Goal: Task Accomplishment & Management: Complete application form

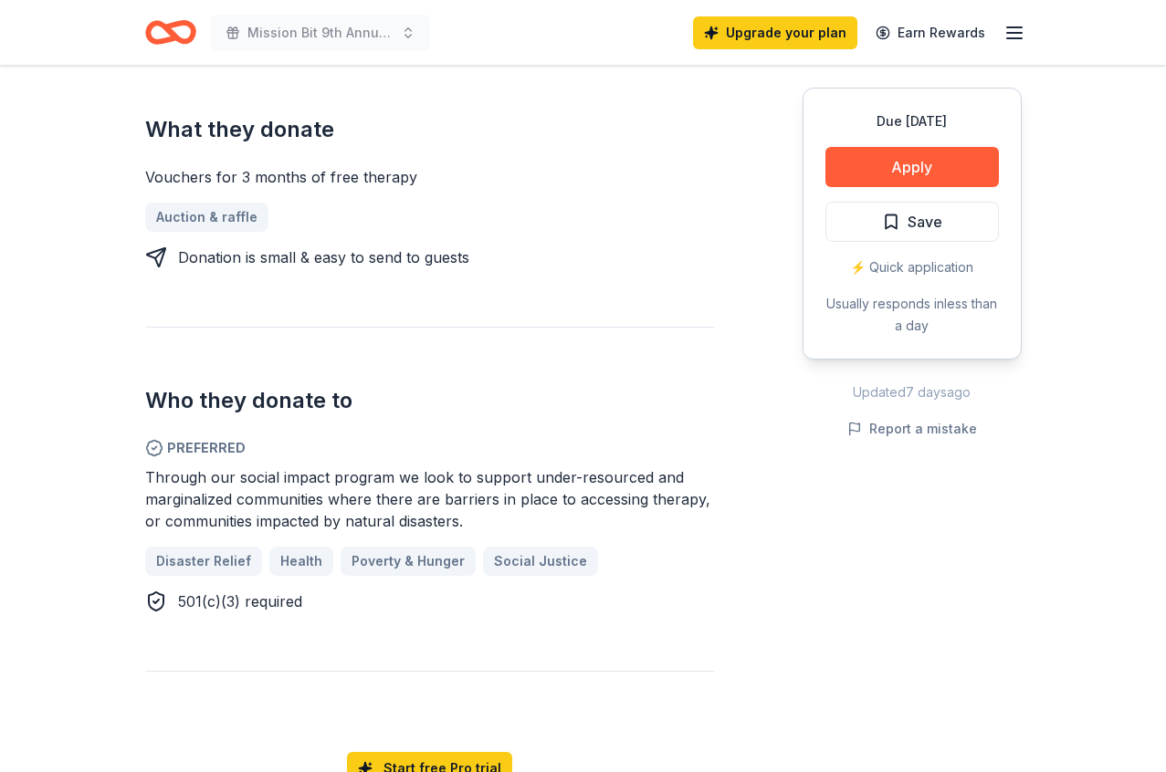
scroll to position [760, 0]
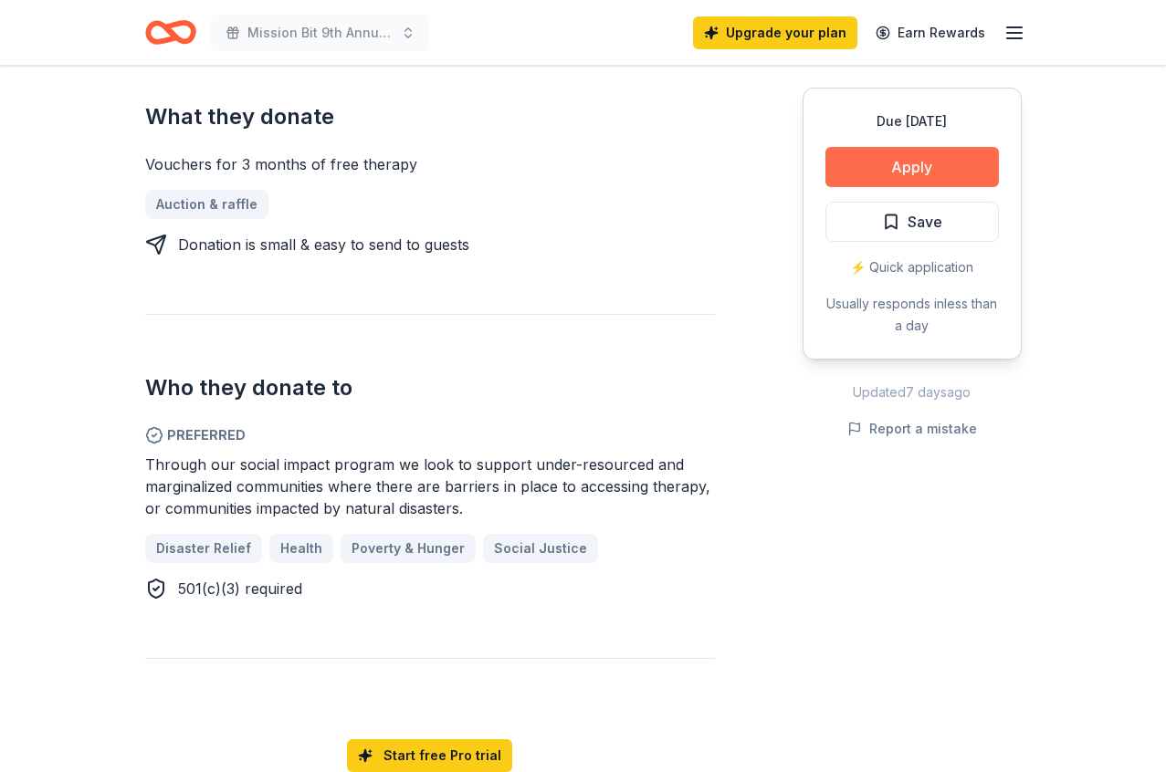
click at [870, 161] on button "Apply" at bounding box center [911, 167] width 173 height 40
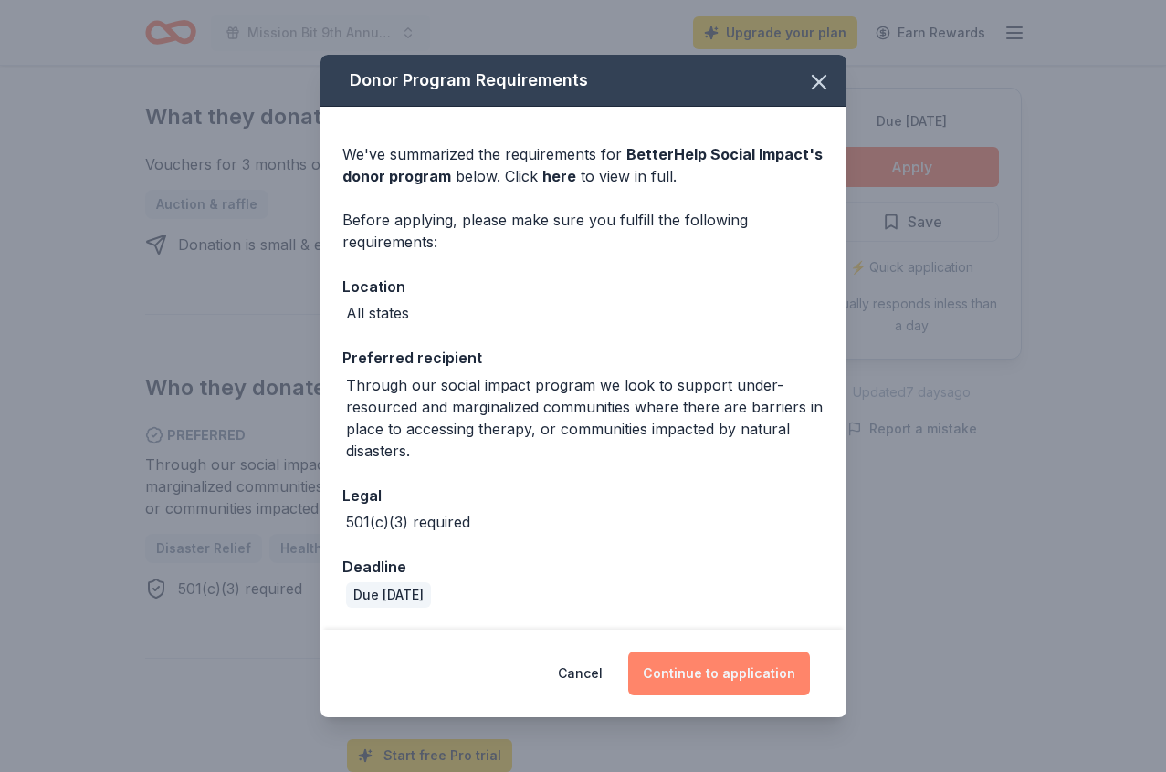
click at [704, 662] on button "Continue to application" at bounding box center [719, 674] width 182 height 44
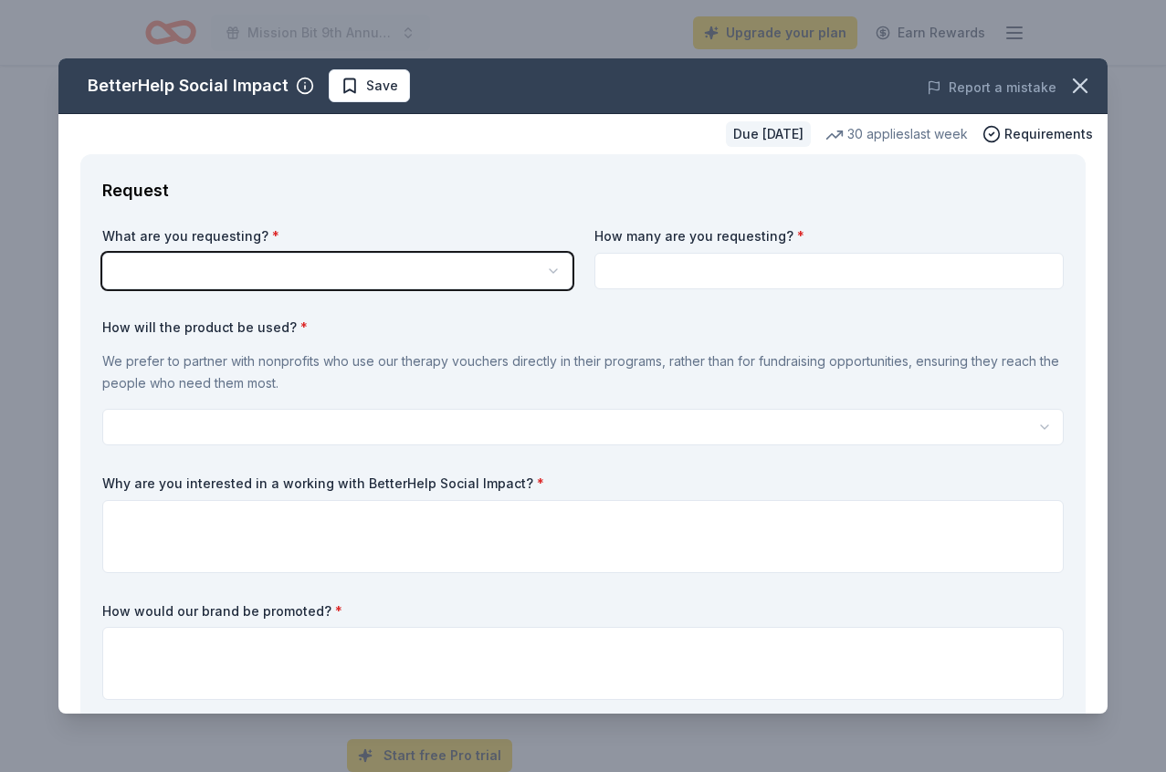
scroll to position [0, 0]
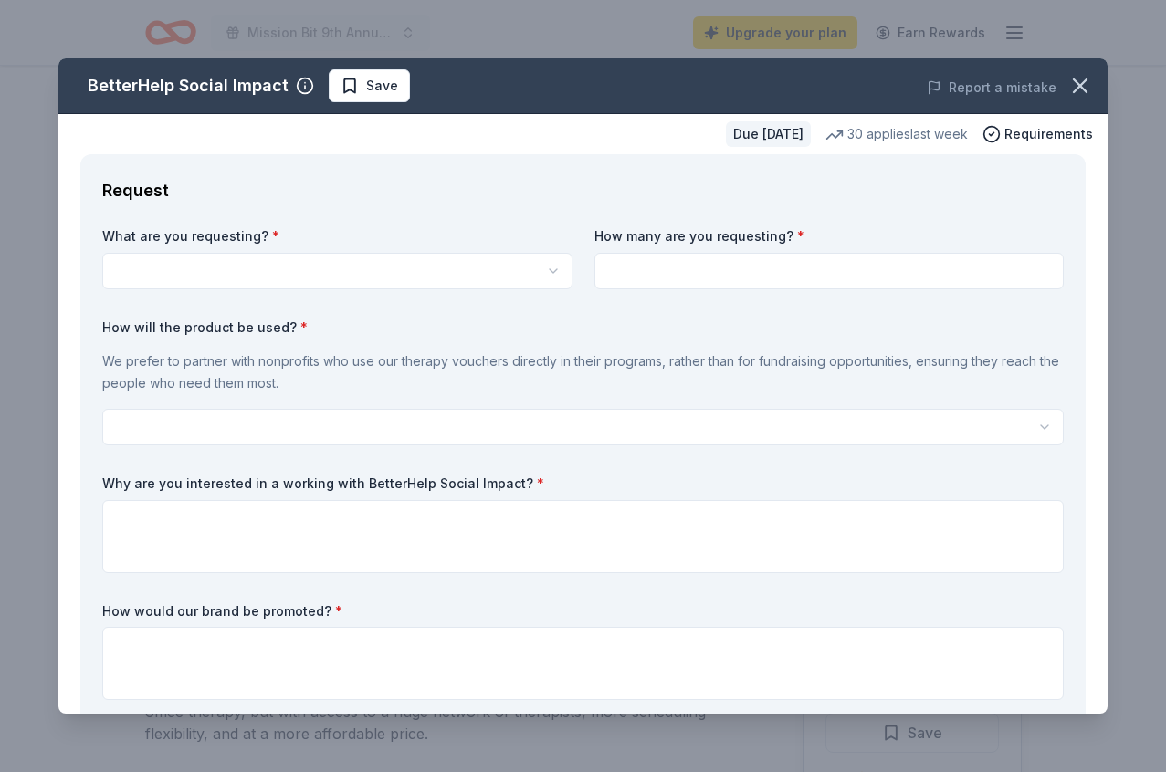
click at [246, 278] on html "Mission Bit 9th Annual Gala Fundraiser Upgrade your plan Earn Rewards Due [DATE…" at bounding box center [583, 386] width 1166 height 772
select select "Vouchers for 3 months of free therapy"
click at [670, 264] on input at bounding box center [829, 271] width 470 height 37
type input "1"
click at [449, 343] on div "We prefer to partner with nonprofits who use our therapy vouchers directly in t…" at bounding box center [582, 372] width 961 height 58
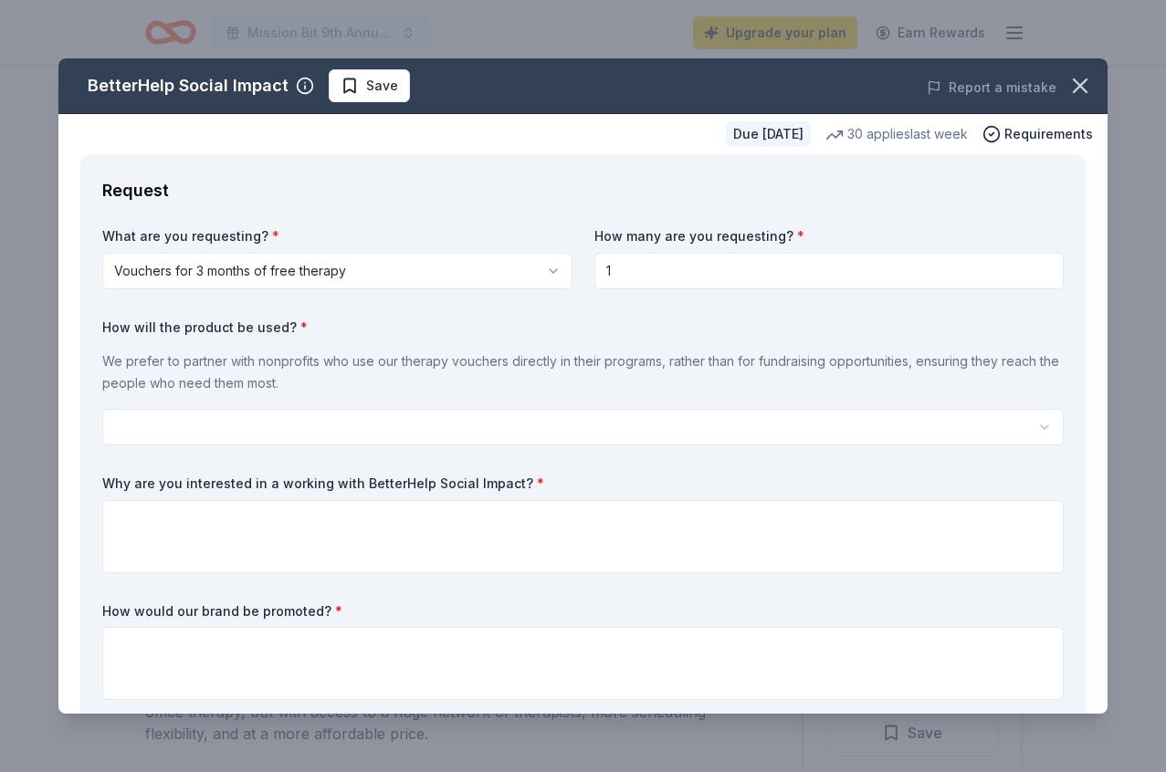
click at [430, 417] on html "Mission Bit 9th Annual Gala Fundraiser Upgrade your plan Earn Rewards Due [DATE…" at bounding box center [583, 386] width 1166 height 772
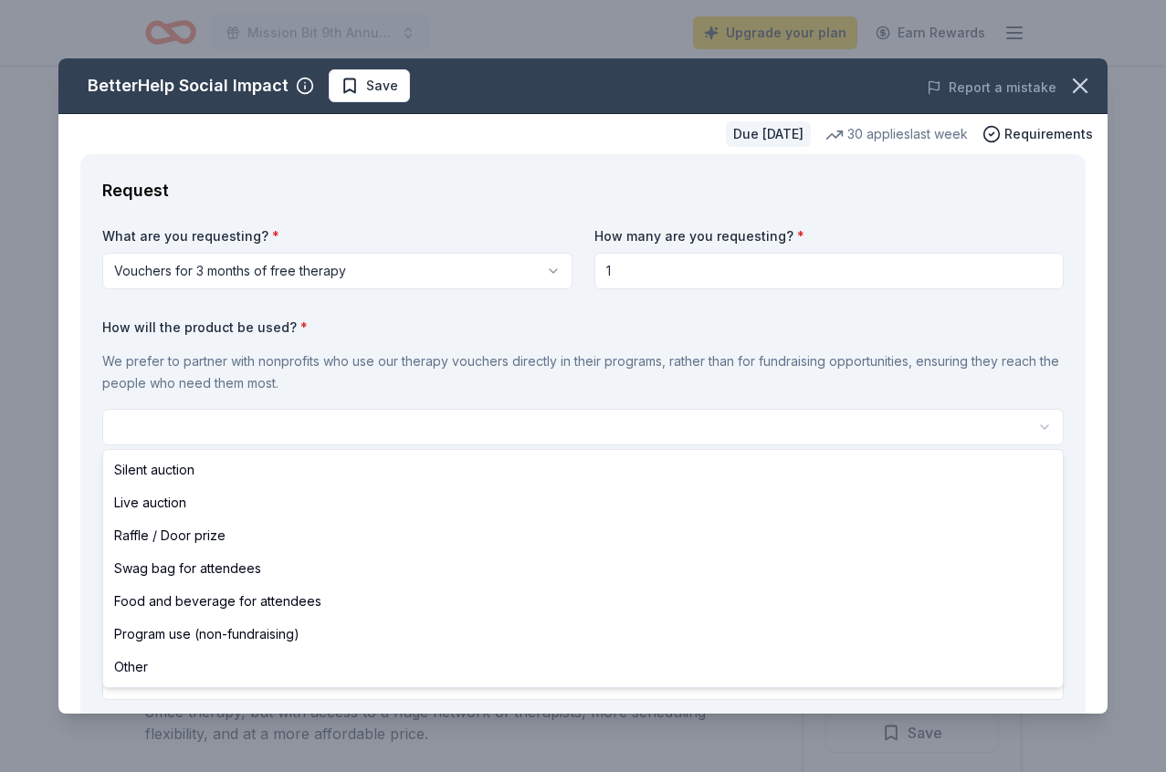
select select "silentAuction"
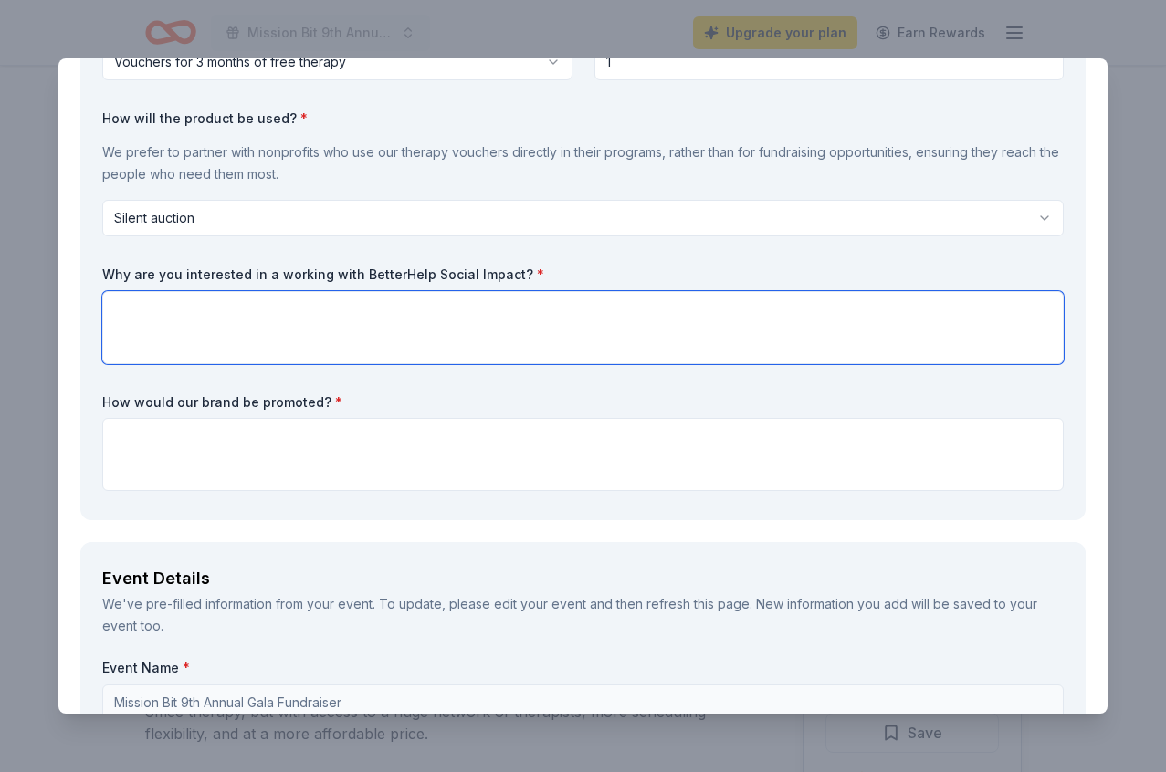
click at [329, 333] on textarea at bounding box center [582, 327] width 961 height 73
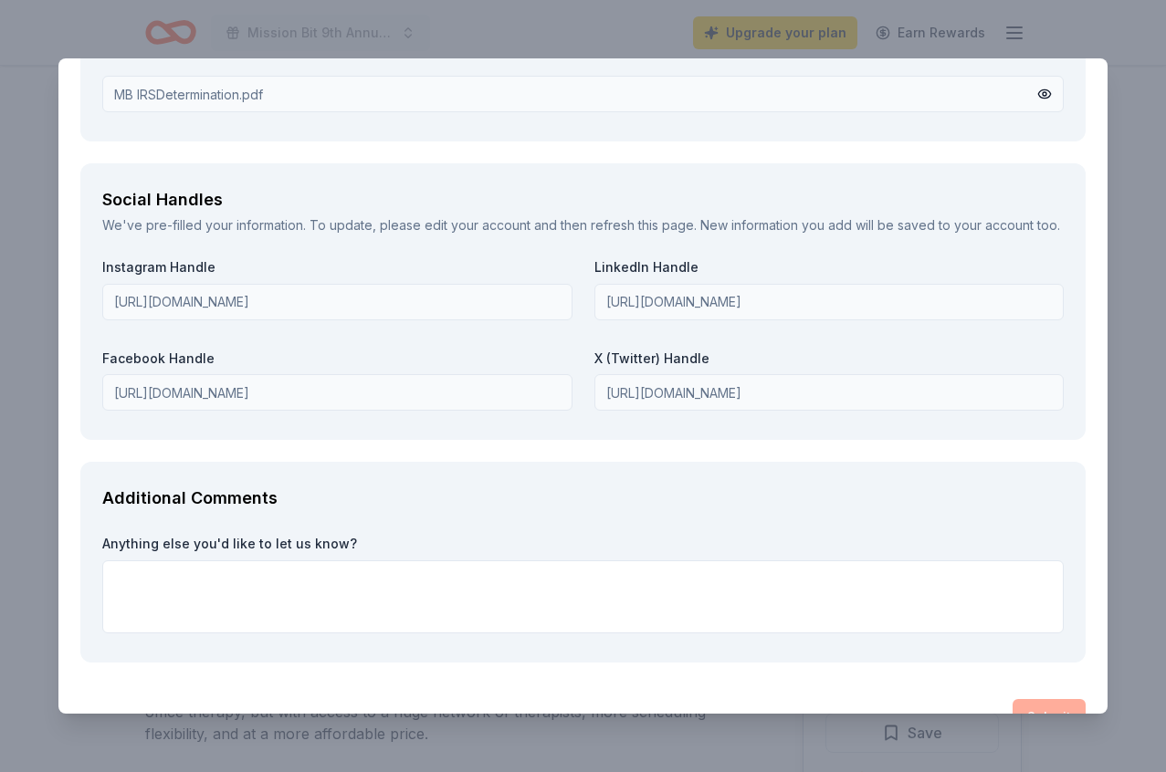
scroll to position [2206, 0]
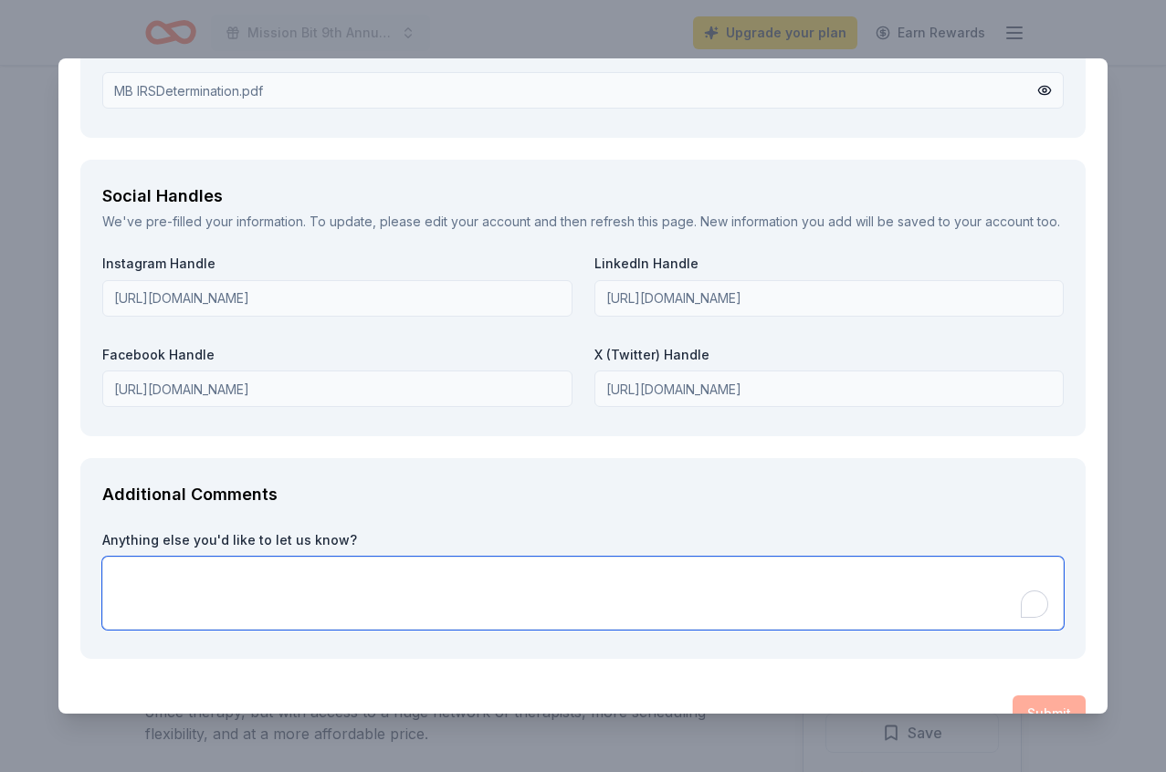
click at [433, 624] on textarea "To enrich screen reader interactions, please activate Accessibility in Grammarl…" at bounding box center [582, 593] width 961 height 73
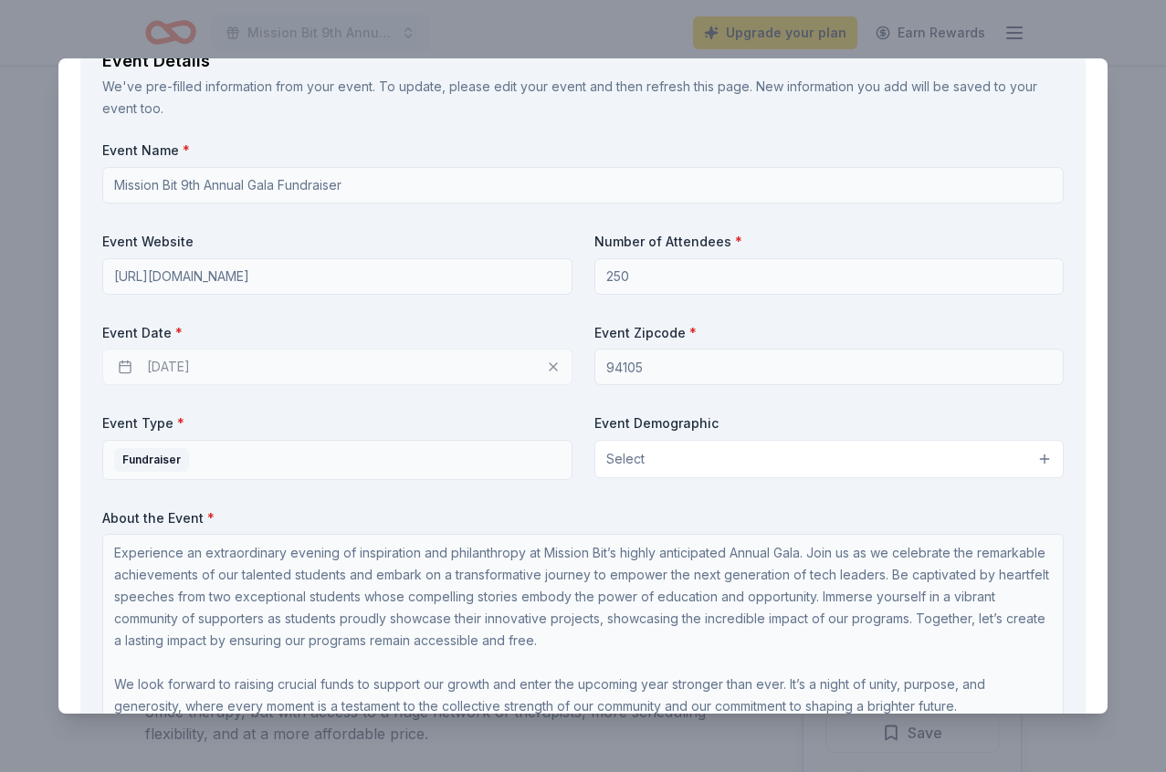
scroll to position [0, 0]
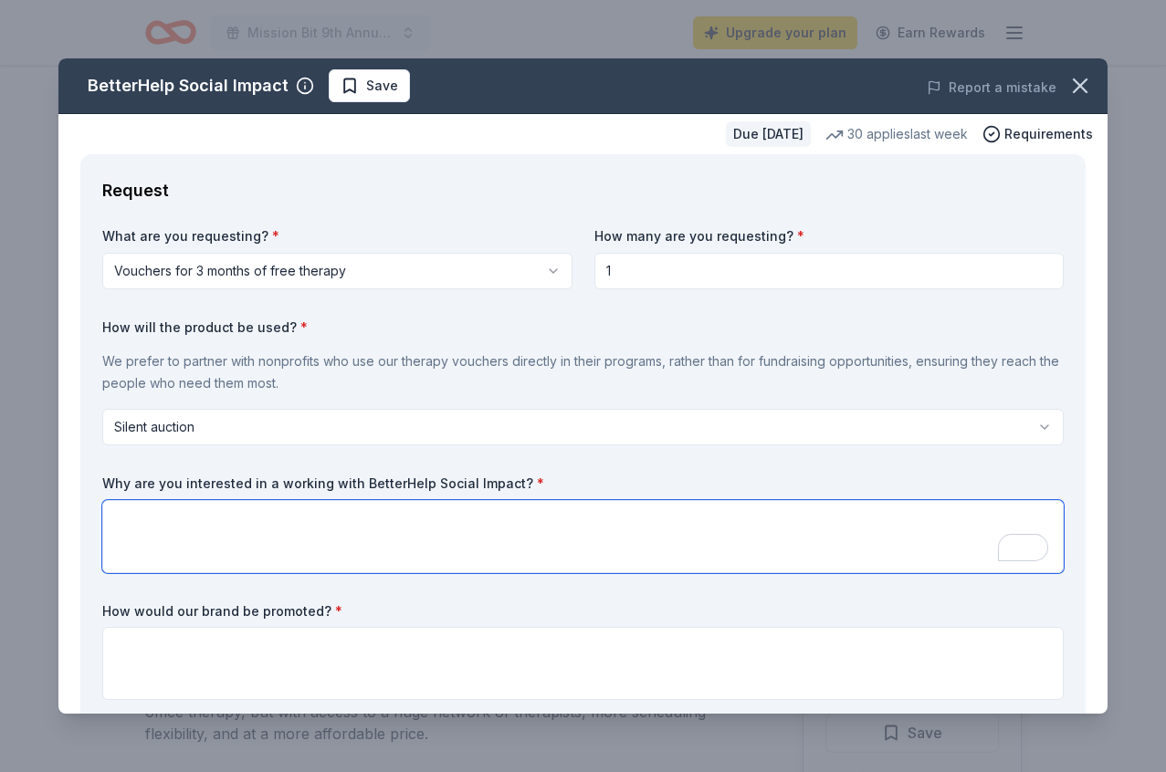
click at [307, 500] on textarea "To enrich screen reader interactions, please activate Accessibility in Grammarl…" at bounding box center [582, 536] width 961 height 73
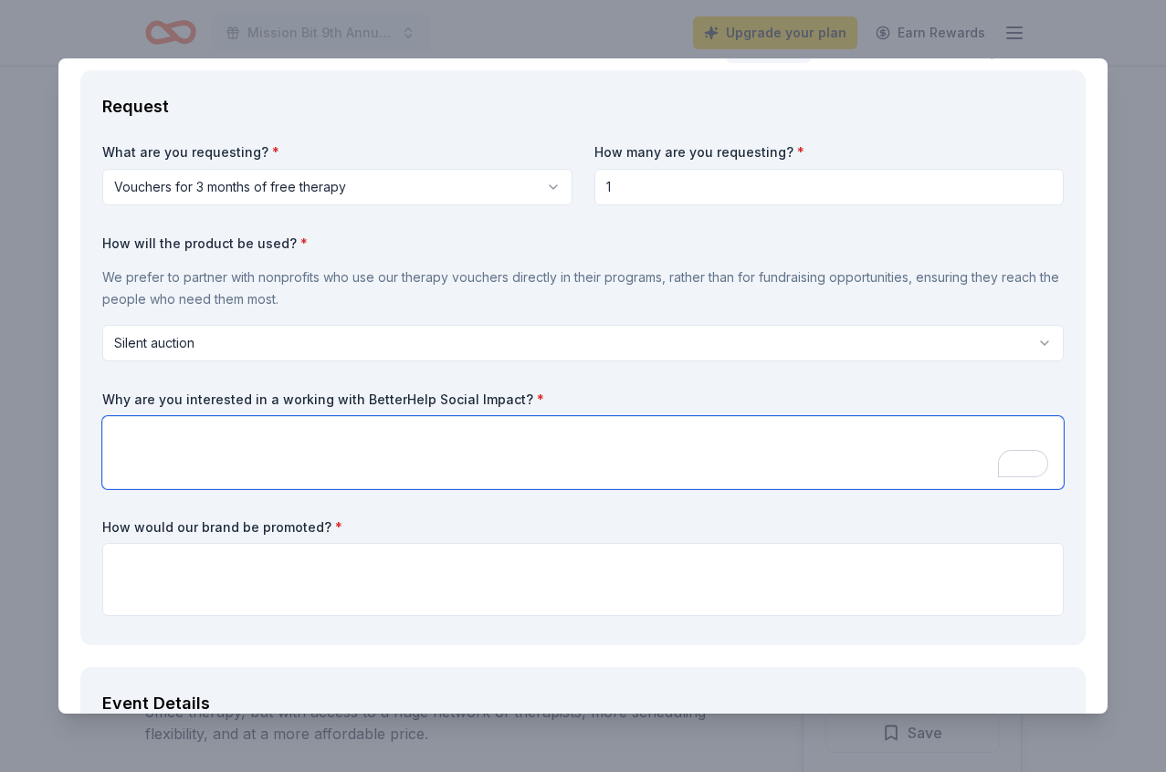
scroll to position [88, 0]
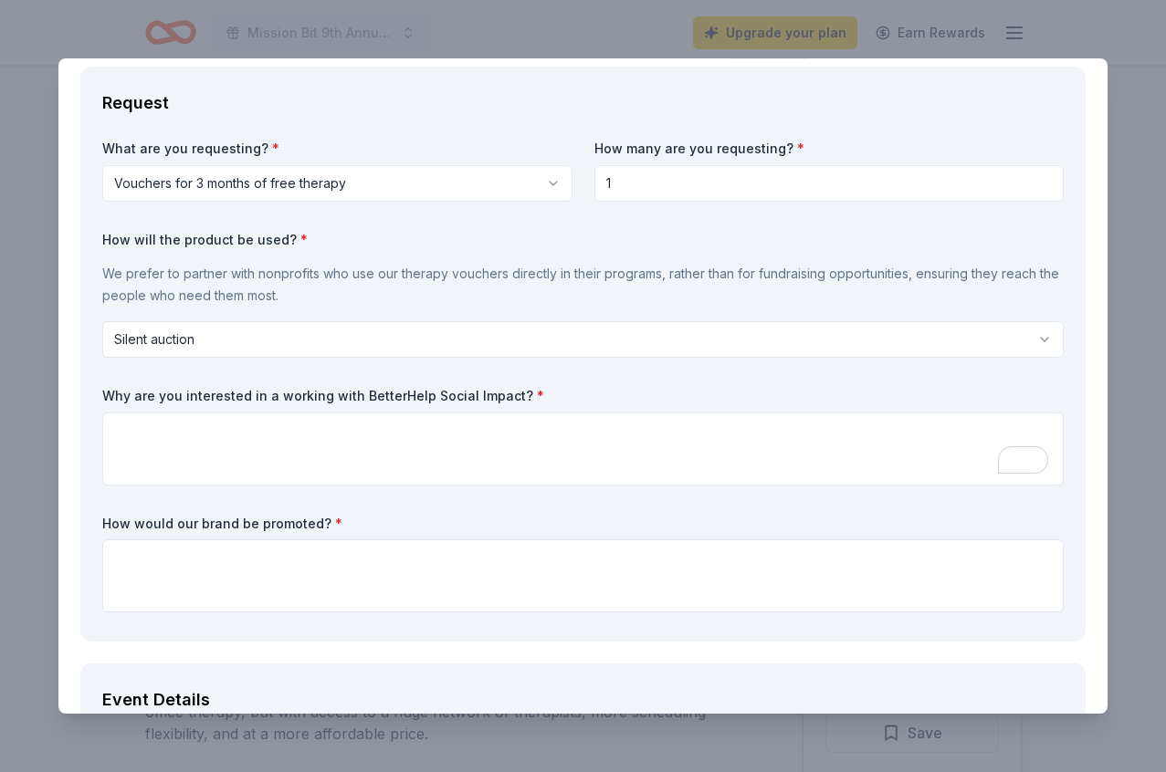
drag, startPoint x: 99, startPoint y: 387, endPoint x: 525, endPoint y: 394, distance: 426.4
click at [528, 394] on div "Request What are you requesting? * Vouchers for 3 months of free therapy Vouche…" at bounding box center [582, 354] width 1005 height 575
drag, startPoint x: 514, startPoint y: 394, endPoint x: 268, endPoint y: 384, distance: 245.8
click at [268, 384] on div "What are you requesting? * Vouchers for 3 months of free therapy Vouchers for 3…" at bounding box center [582, 380] width 961 height 480
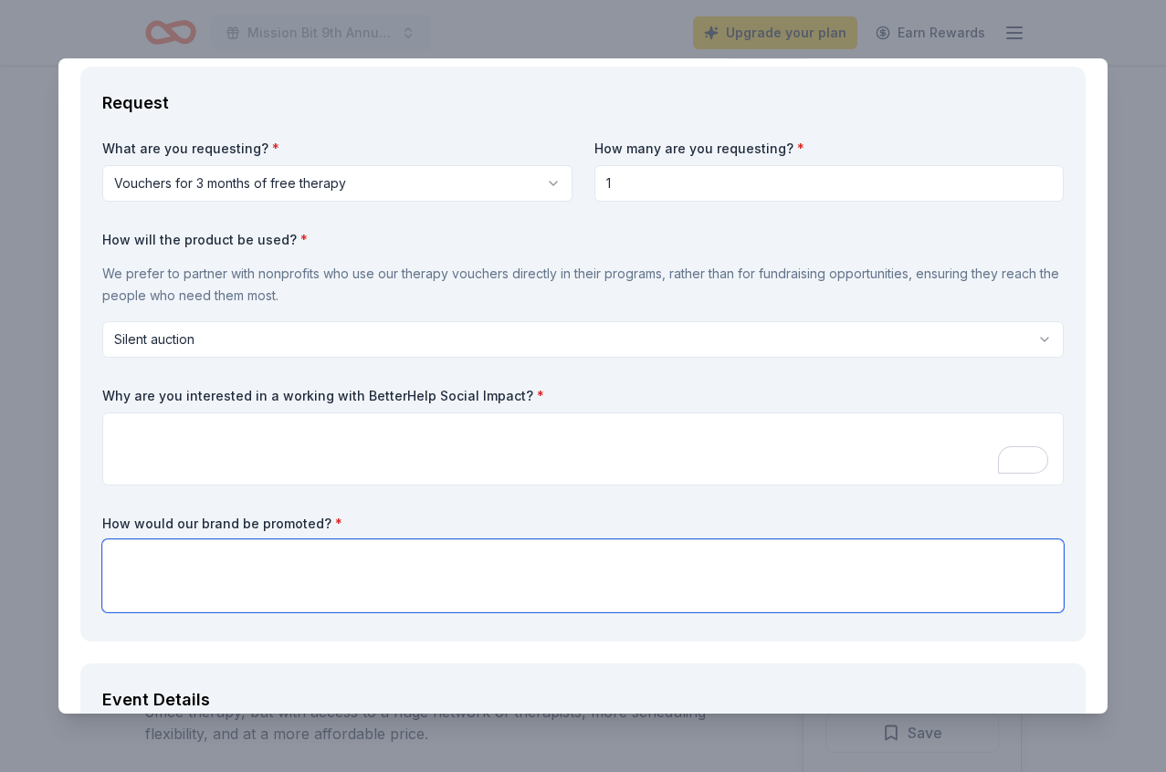
click at [151, 569] on textarea at bounding box center [582, 576] width 961 height 73
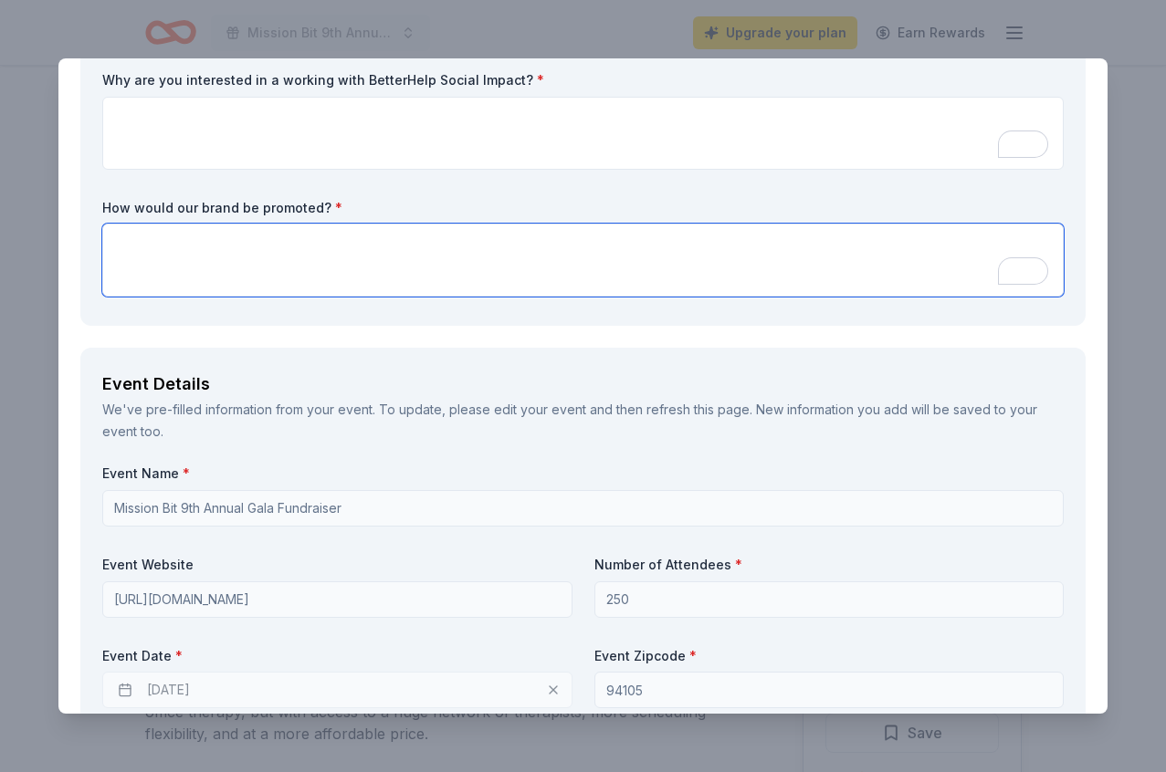
scroll to position [0, 0]
